Goal: Book appointment/travel/reservation

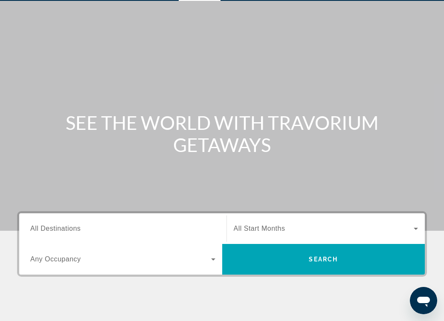
scroll to position [26, 0]
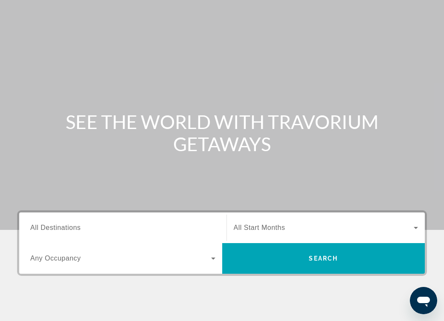
click at [75, 227] on span "All Destinations" at bounding box center [55, 227] width 50 height 7
click at [75, 227] on input "Destination All Destinations" at bounding box center [122, 228] width 185 height 10
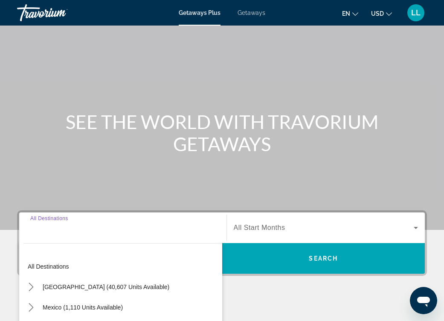
scroll to position [170, 0]
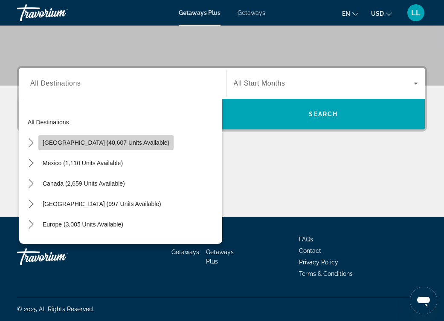
click at [131, 141] on span "[GEOGRAPHIC_DATA] (40,607 units available)" at bounding box center [106, 142] width 127 height 7
type input "**********"
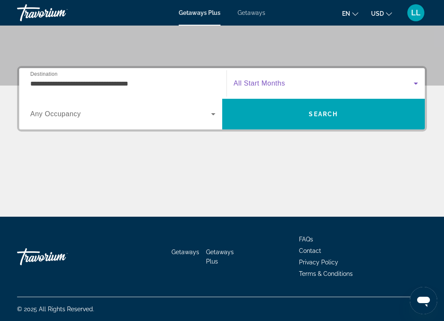
click at [330, 83] on span "Search widget" at bounding box center [324, 83] width 180 height 10
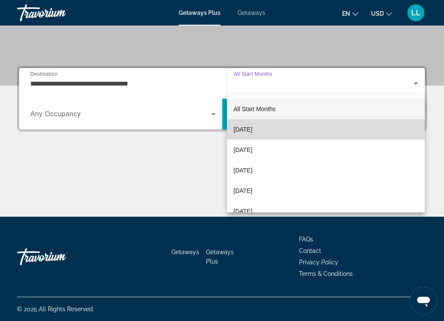
click at [272, 127] on mat-option "[DATE]" at bounding box center [326, 129] width 198 height 20
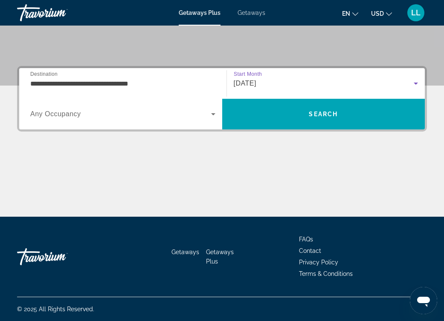
click at [211, 115] on icon "Search widget" at bounding box center [213, 114] width 10 height 10
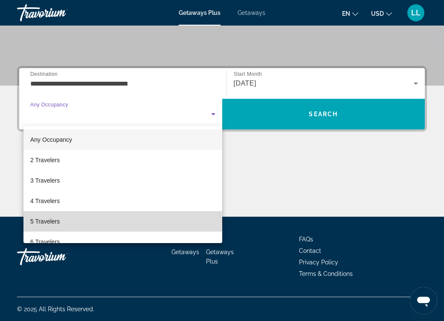
click at [75, 222] on mat-option "5 Travelers" at bounding box center [122, 221] width 199 height 20
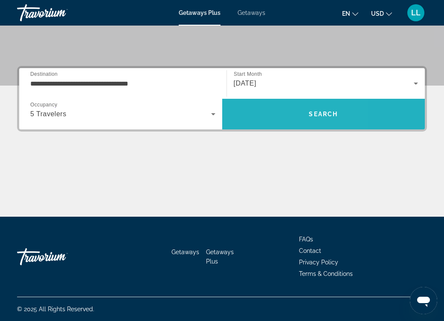
click at [288, 115] on span "Search" at bounding box center [323, 114] width 203 height 20
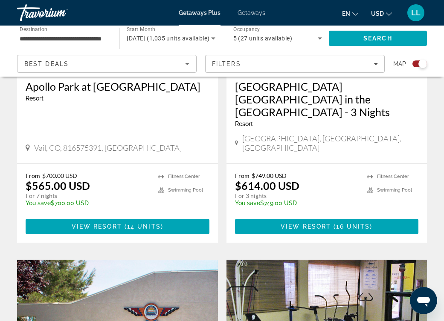
scroll to position [433, 0]
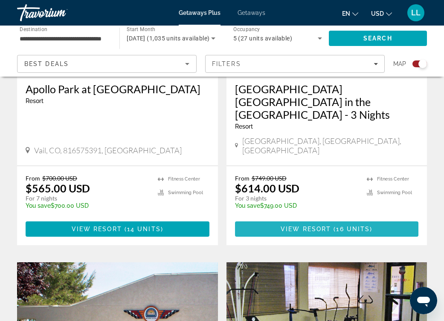
click at [328, 226] on span "View Resort" at bounding box center [305, 229] width 50 height 7
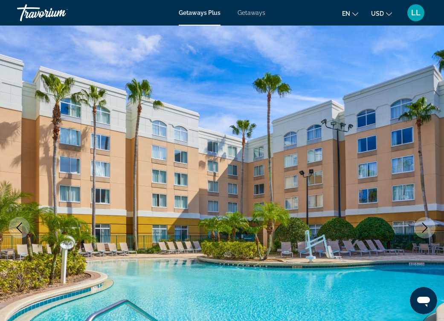
click at [424, 225] on icon "Next image" at bounding box center [424, 228] width 10 height 10
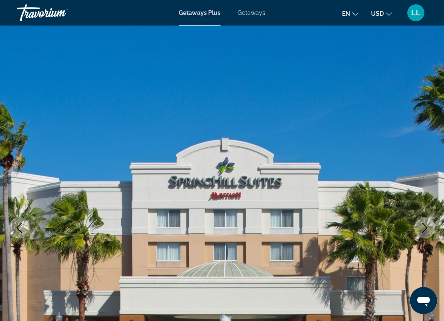
click at [424, 225] on icon "Next image" at bounding box center [425, 228] width 6 height 10
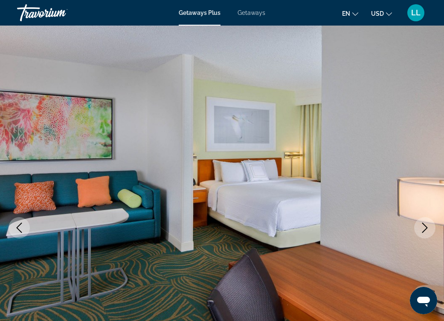
click at [424, 225] on icon "Next image" at bounding box center [425, 228] width 6 height 10
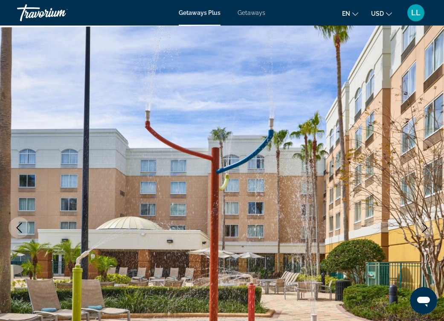
click at [425, 228] on icon "Next image" at bounding box center [424, 228] width 10 height 10
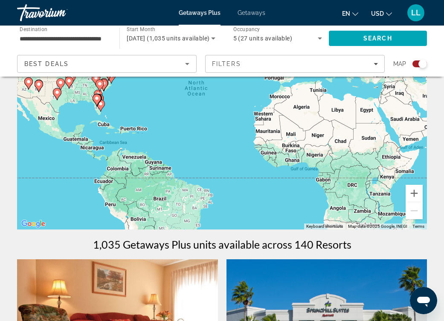
scroll to position [114, 0]
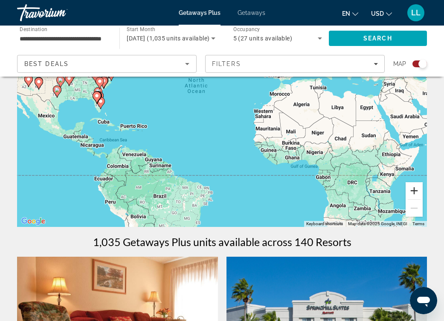
click at [413, 193] on button "Zoom in" at bounding box center [413, 190] width 17 height 17
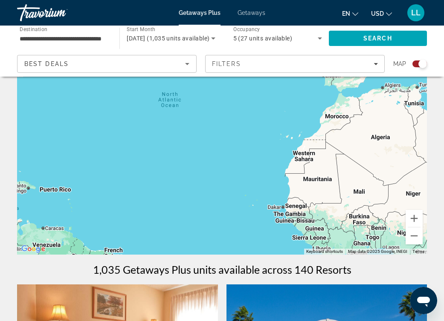
scroll to position [90, 0]
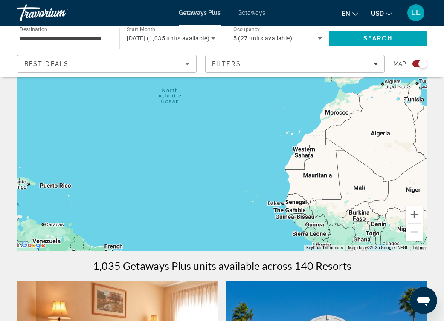
click at [412, 234] on button "Zoom out" at bounding box center [413, 232] width 17 height 17
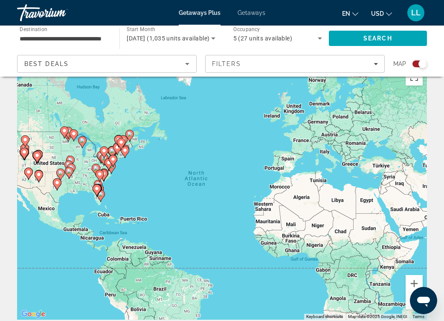
scroll to position [20, 0]
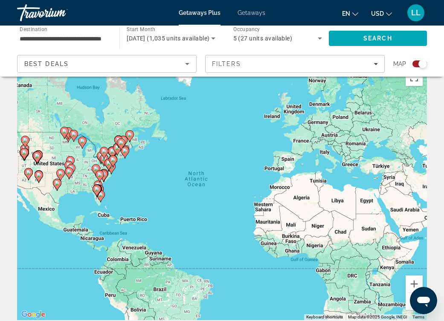
click at [26, 152] on image "Main content" at bounding box center [24, 152] width 5 height 5
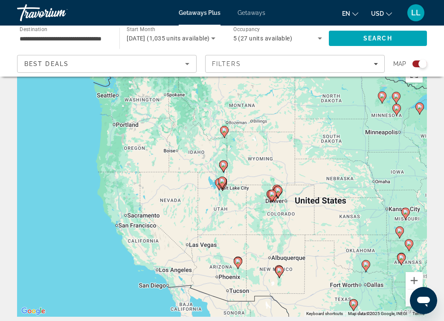
scroll to position [29, 0]
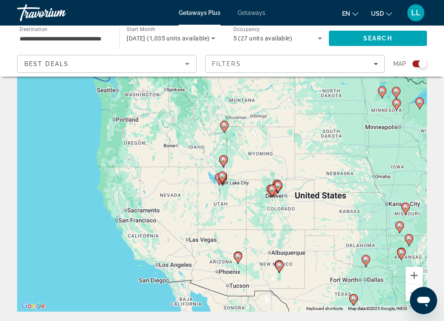
click at [272, 193] on icon "Main content" at bounding box center [272, 190] width 8 height 11
type input "**********"
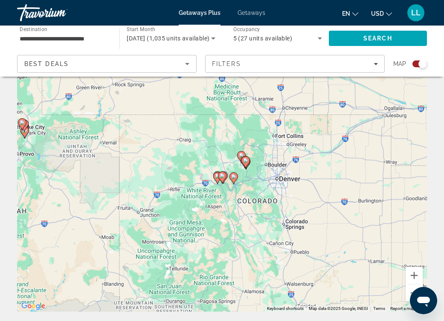
click at [238, 184] on div "To navigate, press the arrow keys. To activate drag with keyboard, press Alt + …" at bounding box center [221, 184] width 409 height 256
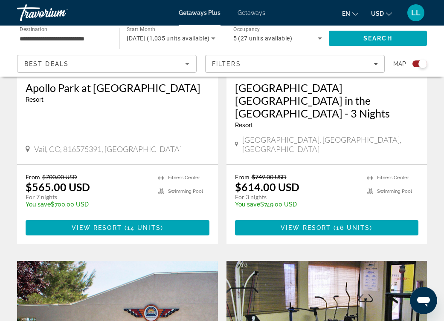
scroll to position [406, 0]
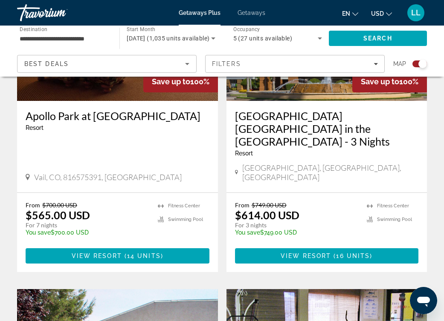
click at [248, 13] on span "Getaways" at bounding box center [251, 12] width 28 height 7
